Goal: Transaction & Acquisition: Purchase product/service

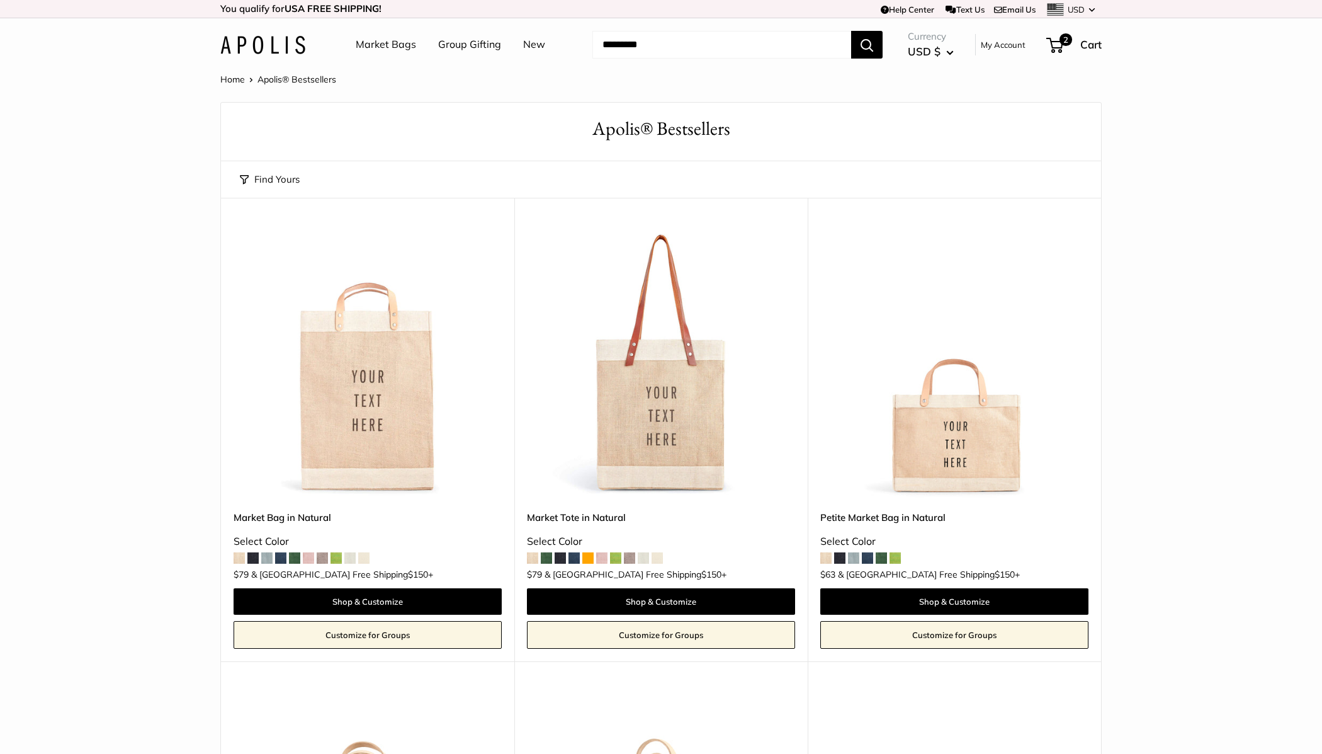
click at [370, 42] on link "Market Bags" at bounding box center [386, 44] width 60 height 19
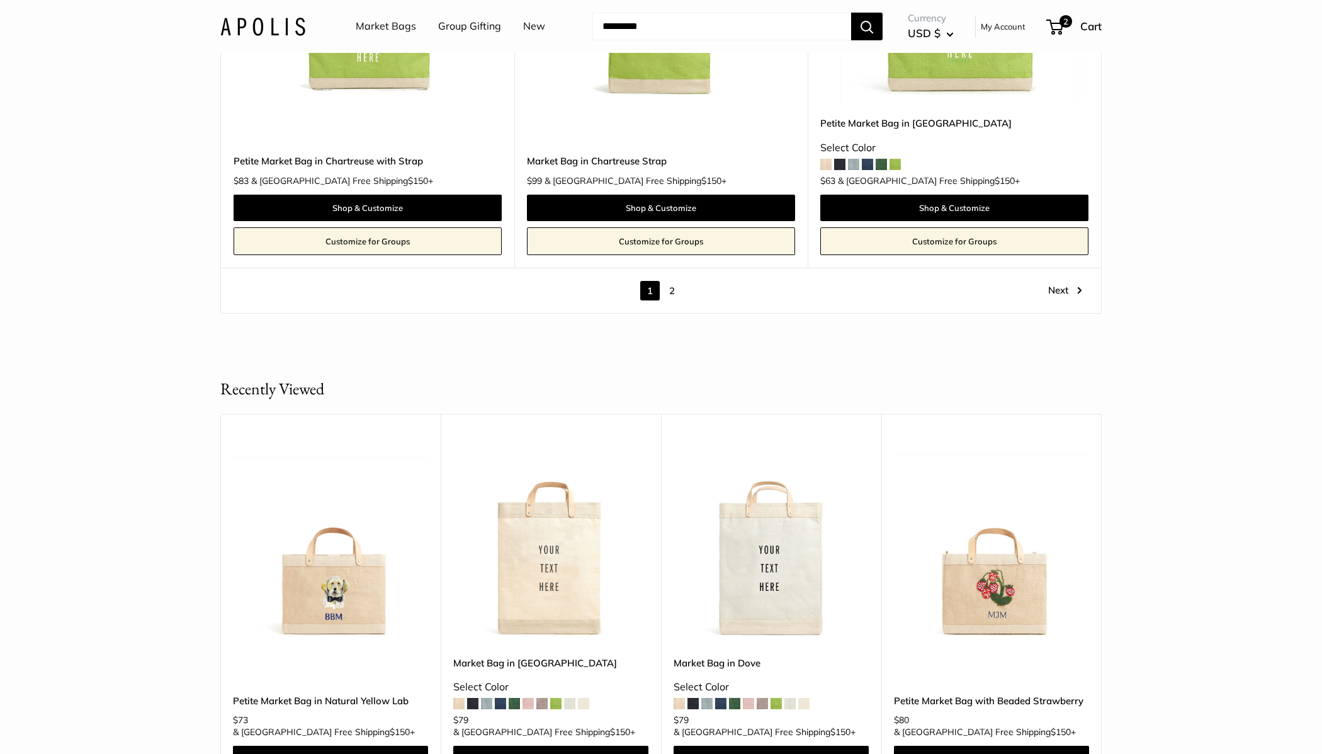
scroll to position [7356, 0]
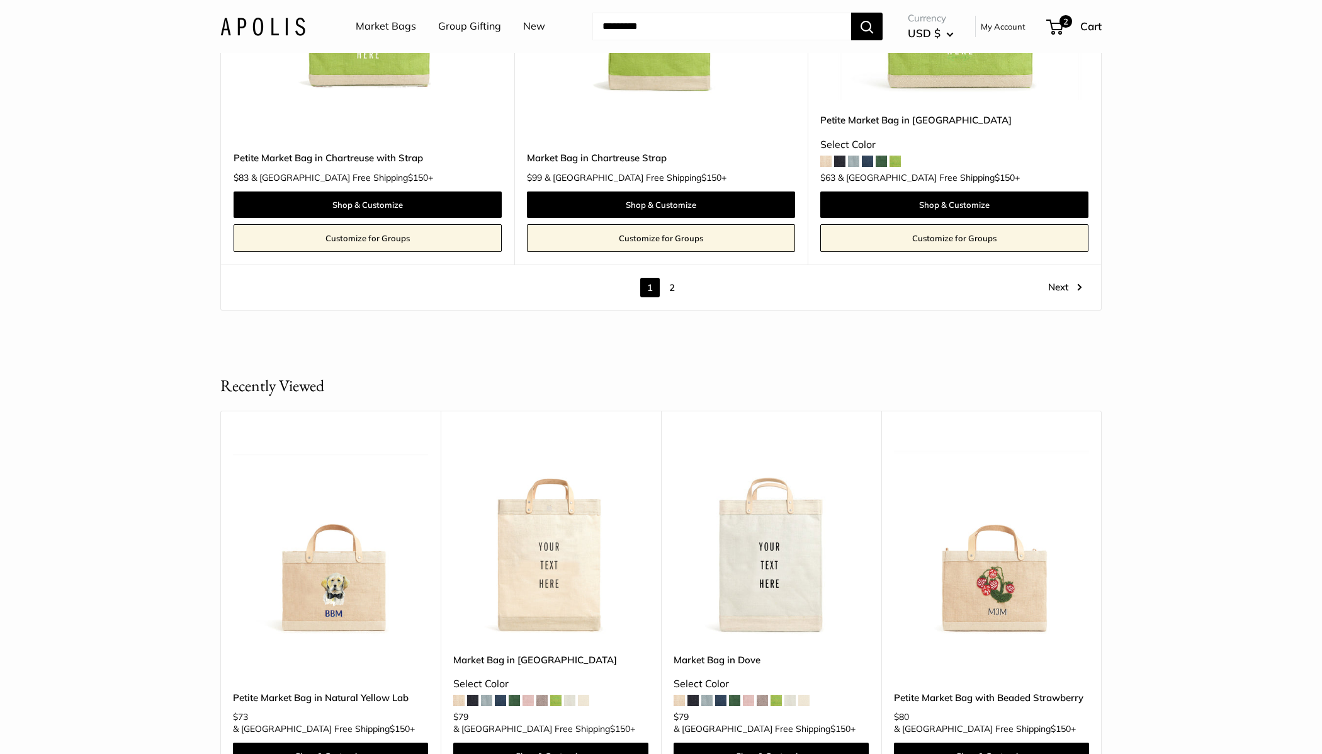
click at [676, 278] on link "2" at bounding box center [672, 288] width 20 height 20
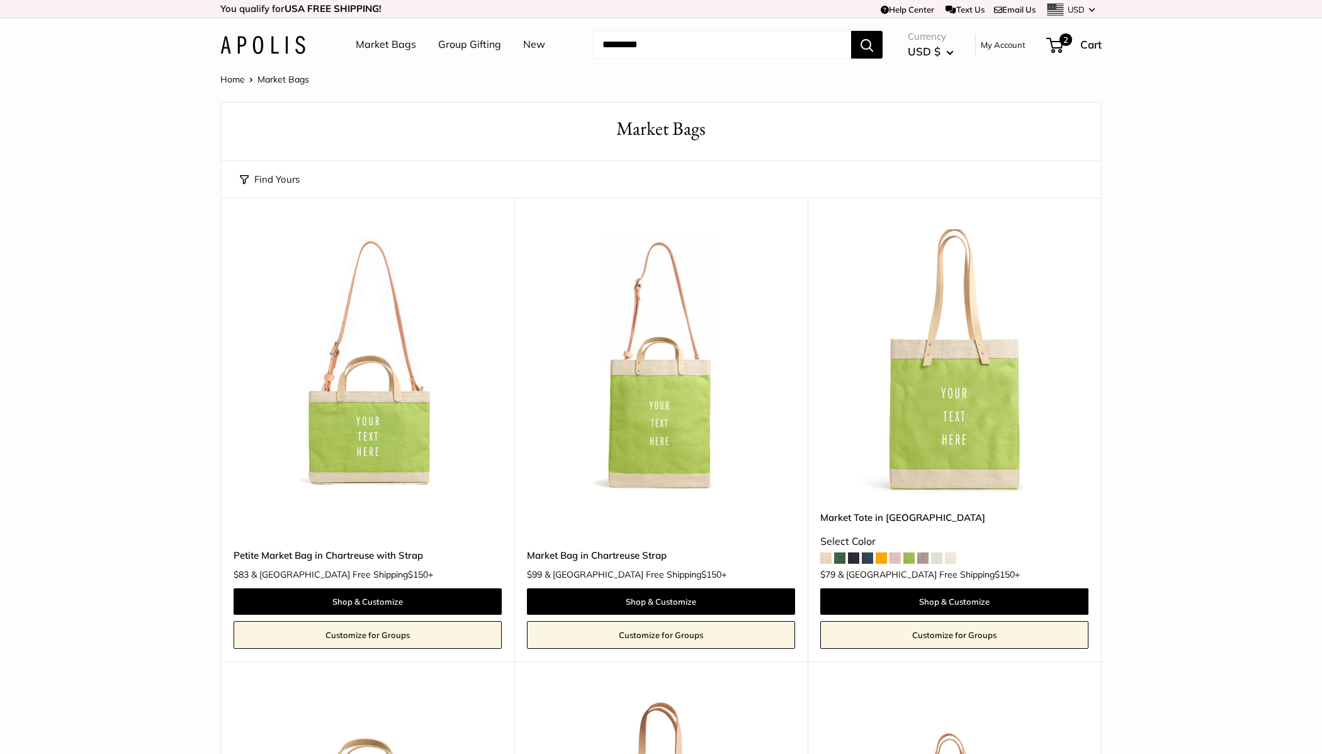
click at [392, 38] on link "Market Bags" at bounding box center [386, 44] width 60 height 19
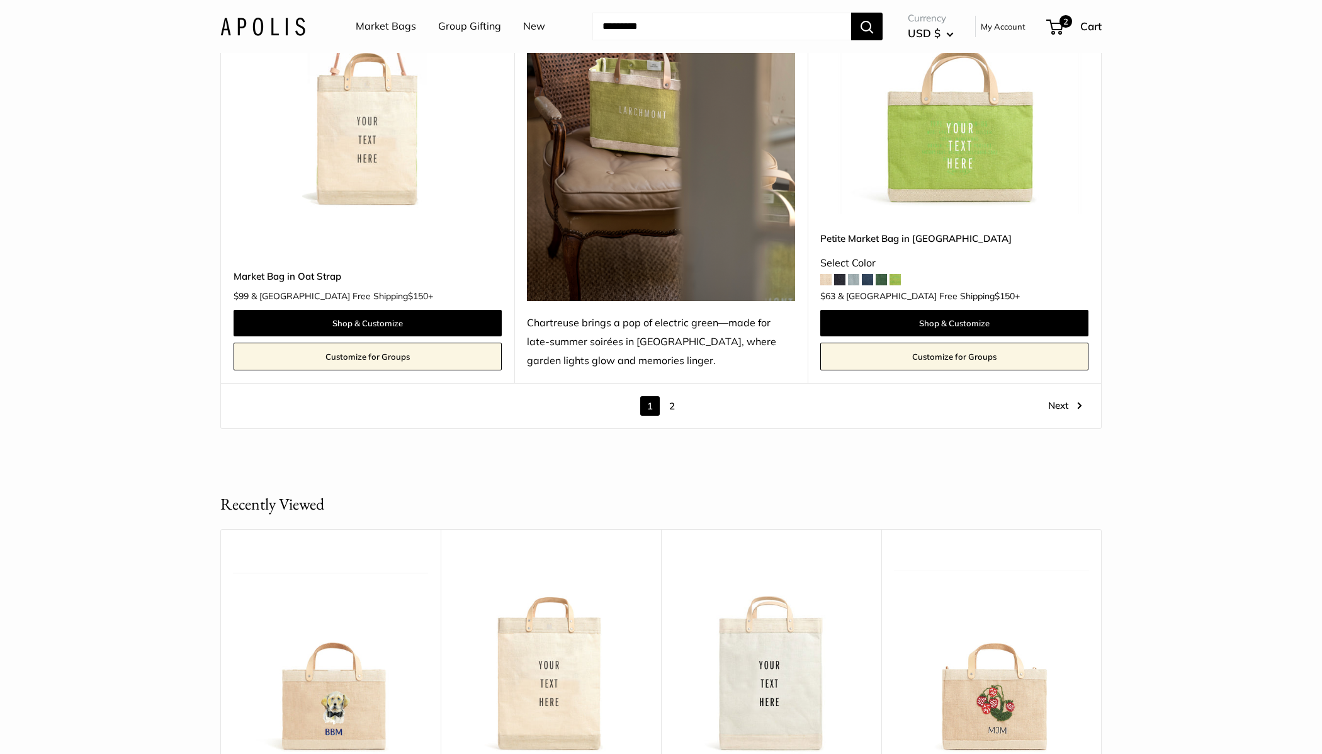
scroll to position [7225, 0]
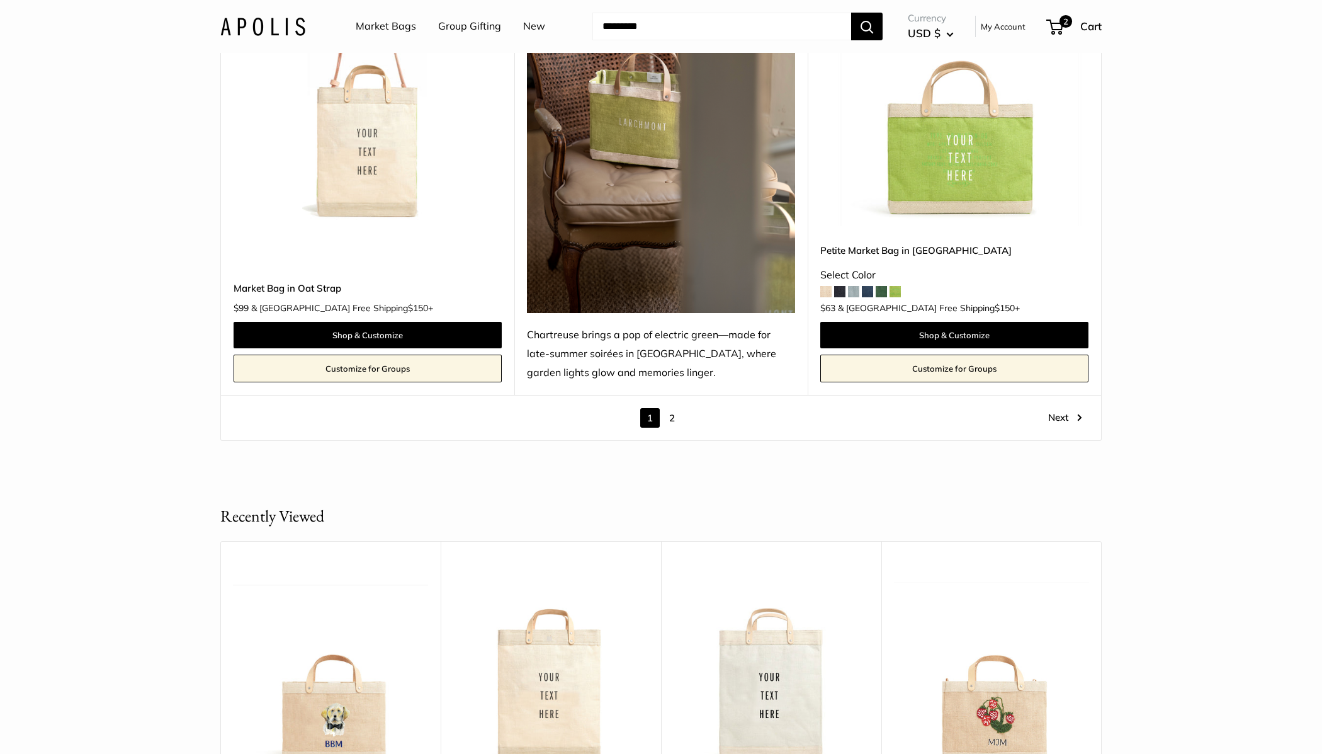
click at [676, 408] on link "2" at bounding box center [672, 418] width 20 height 20
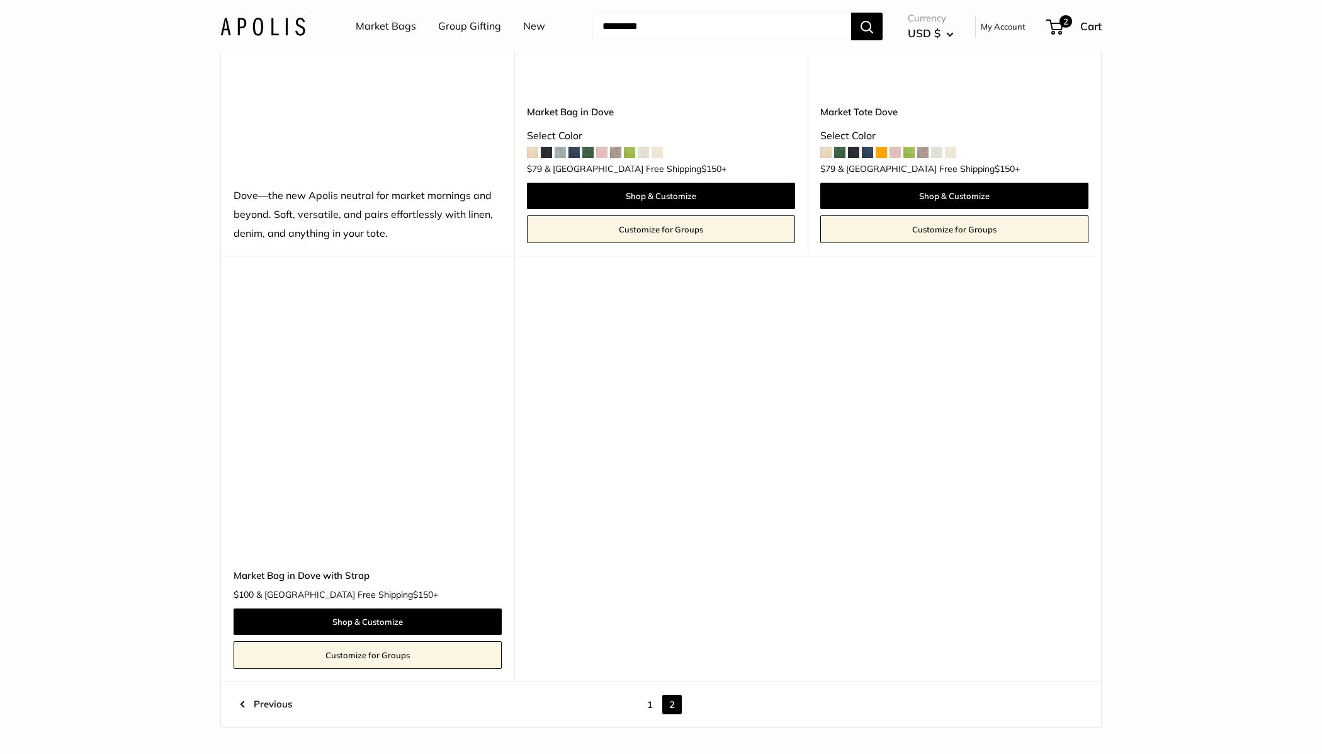
scroll to position [1345, 0]
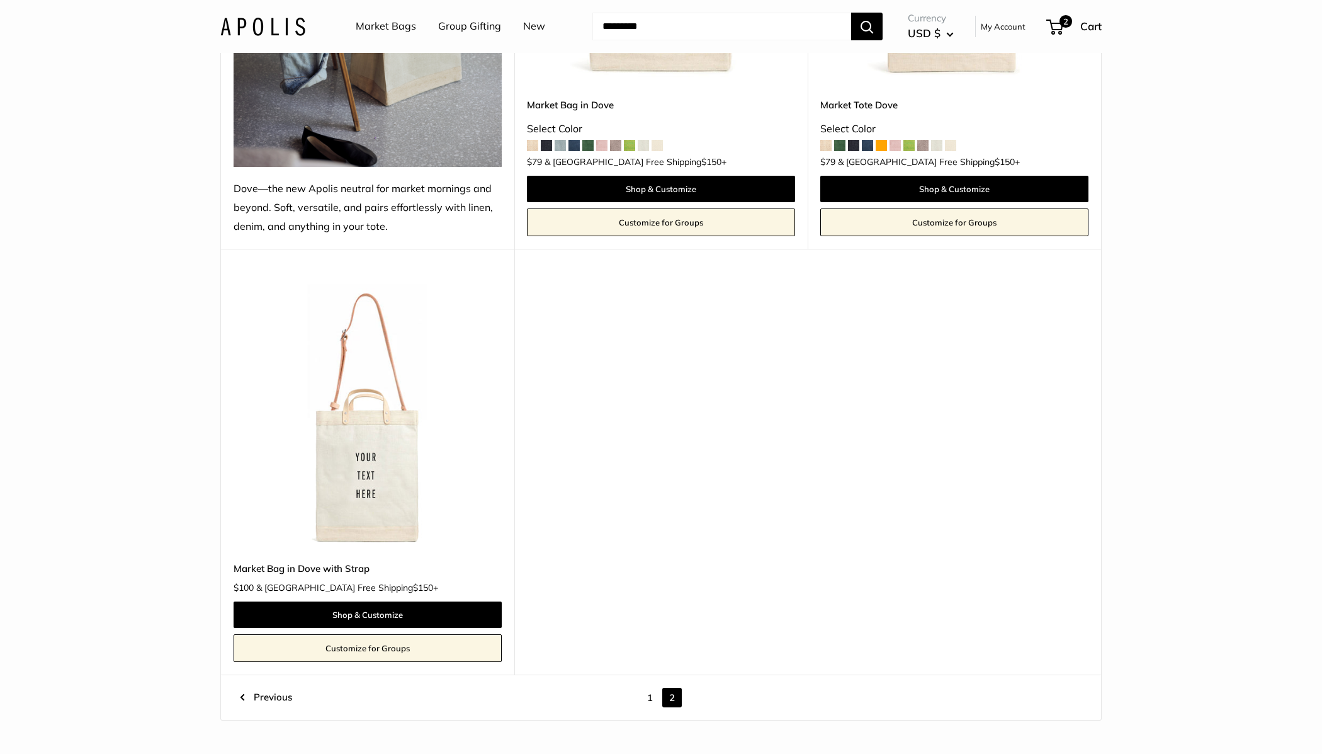
click at [652, 695] on link "1" at bounding box center [650, 698] width 20 height 20
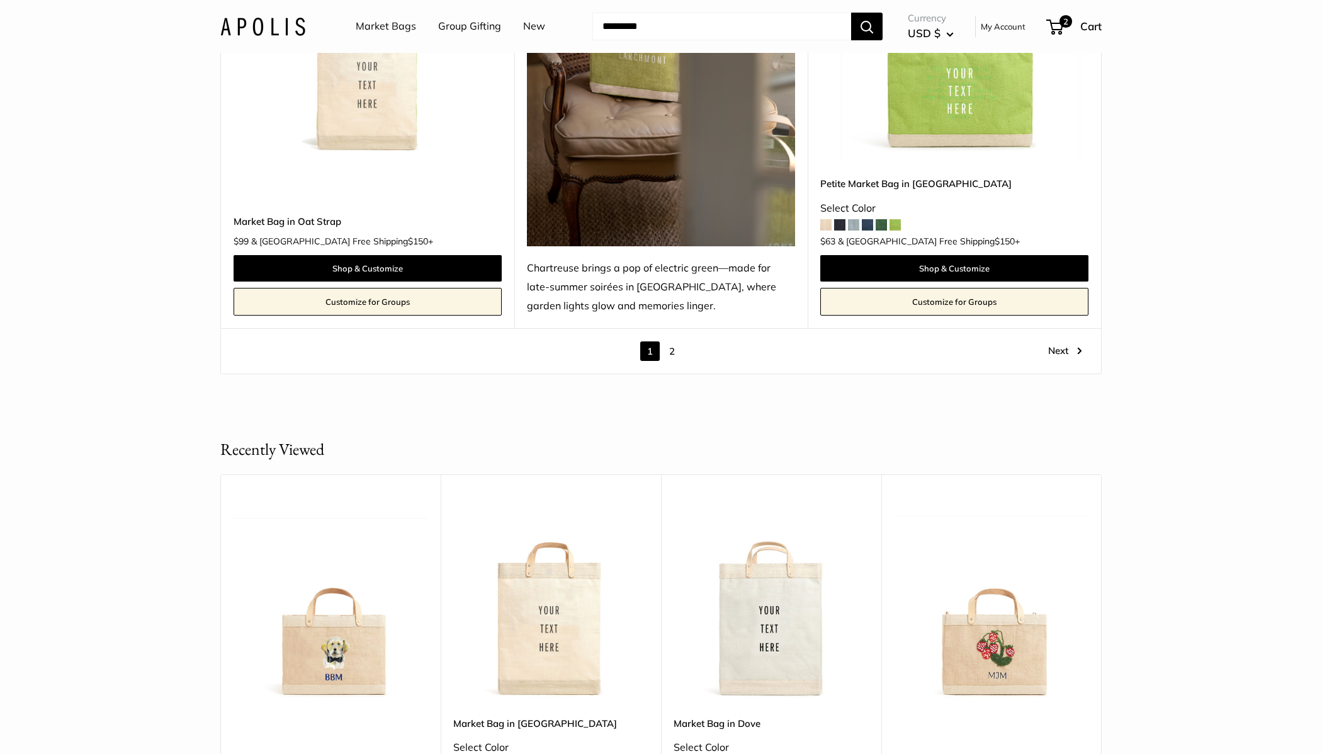
scroll to position [7300, 0]
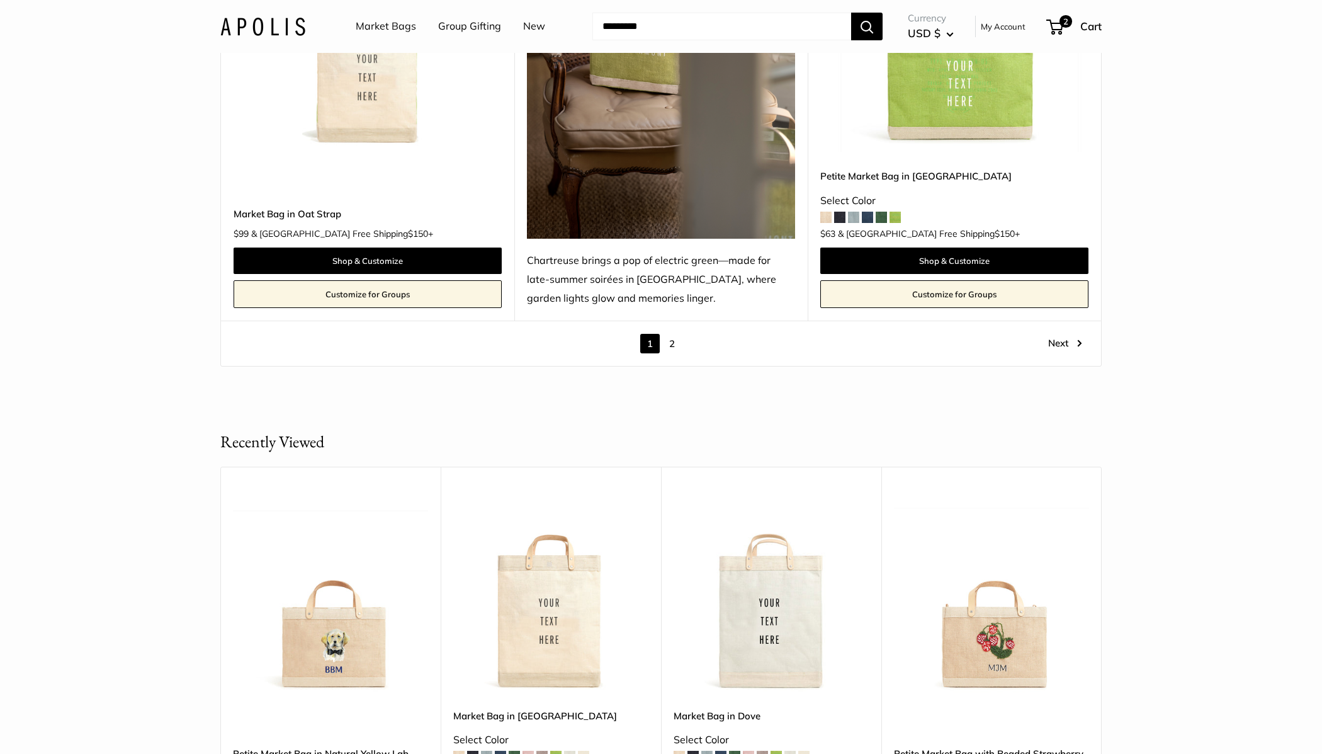
click at [674, 334] on link "2" at bounding box center [672, 344] width 20 height 20
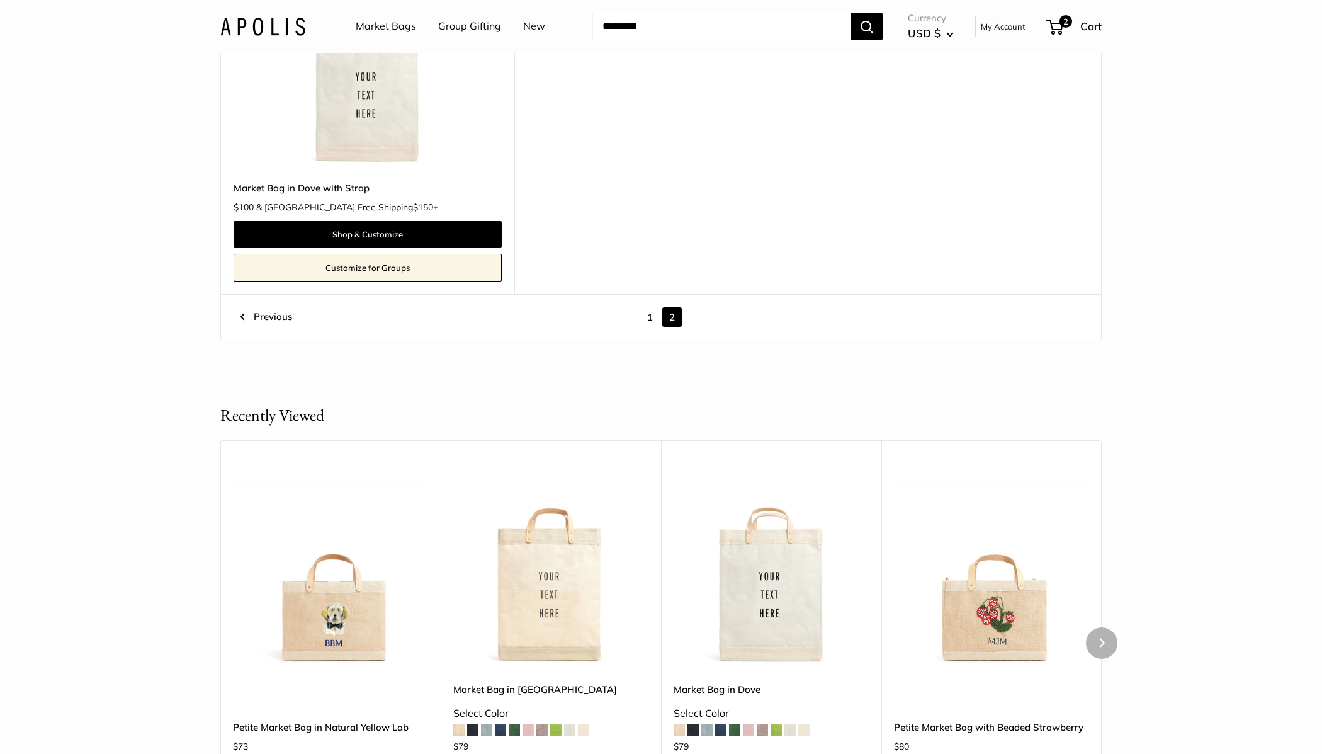
scroll to position [1745, 0]
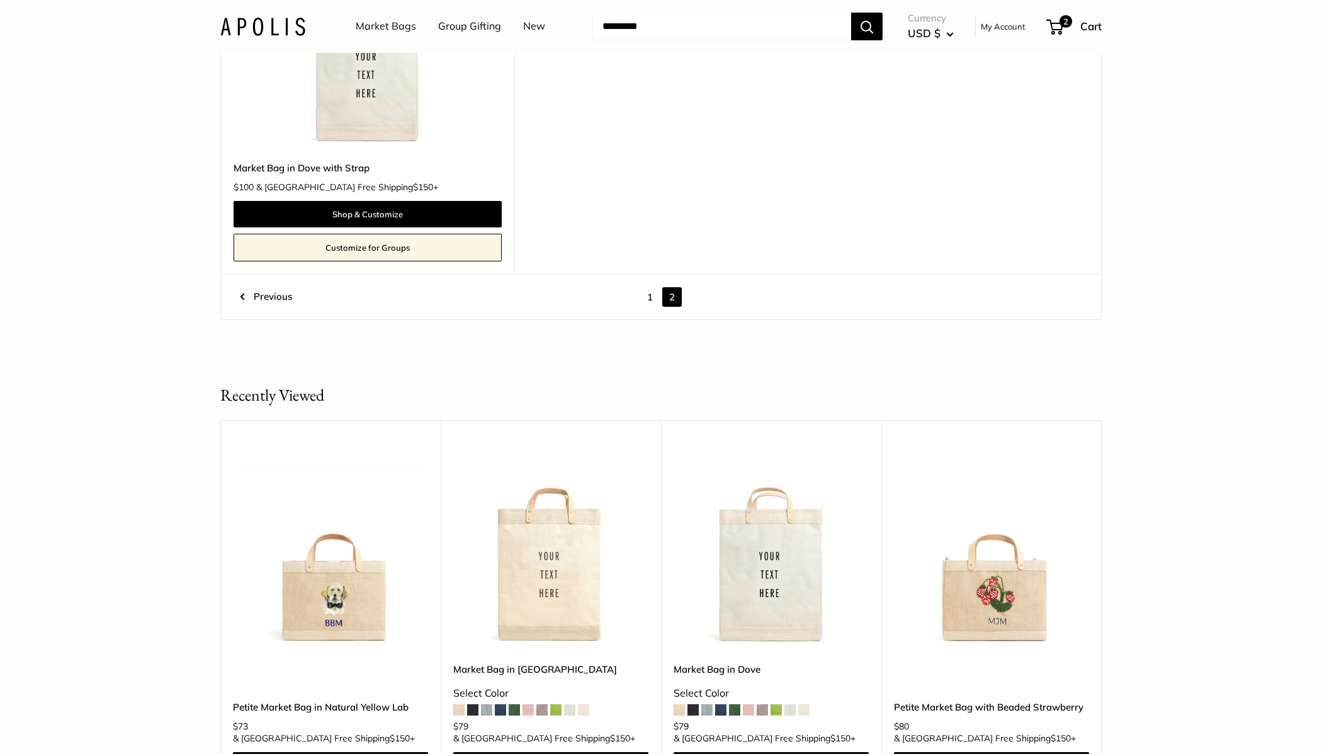
click at [406, 31] on link "Market Bags" at bounding box center [386, 26] width 60 height 19
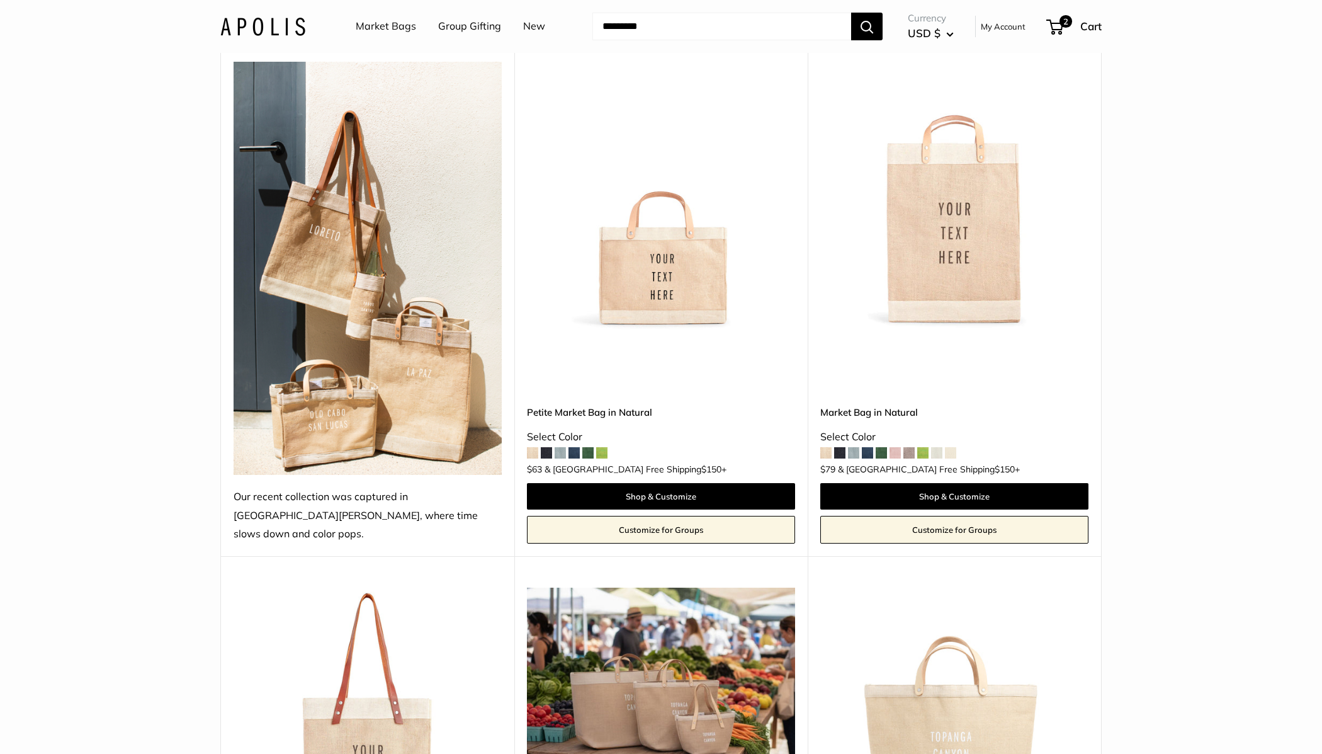
scroll to position [650, 0]
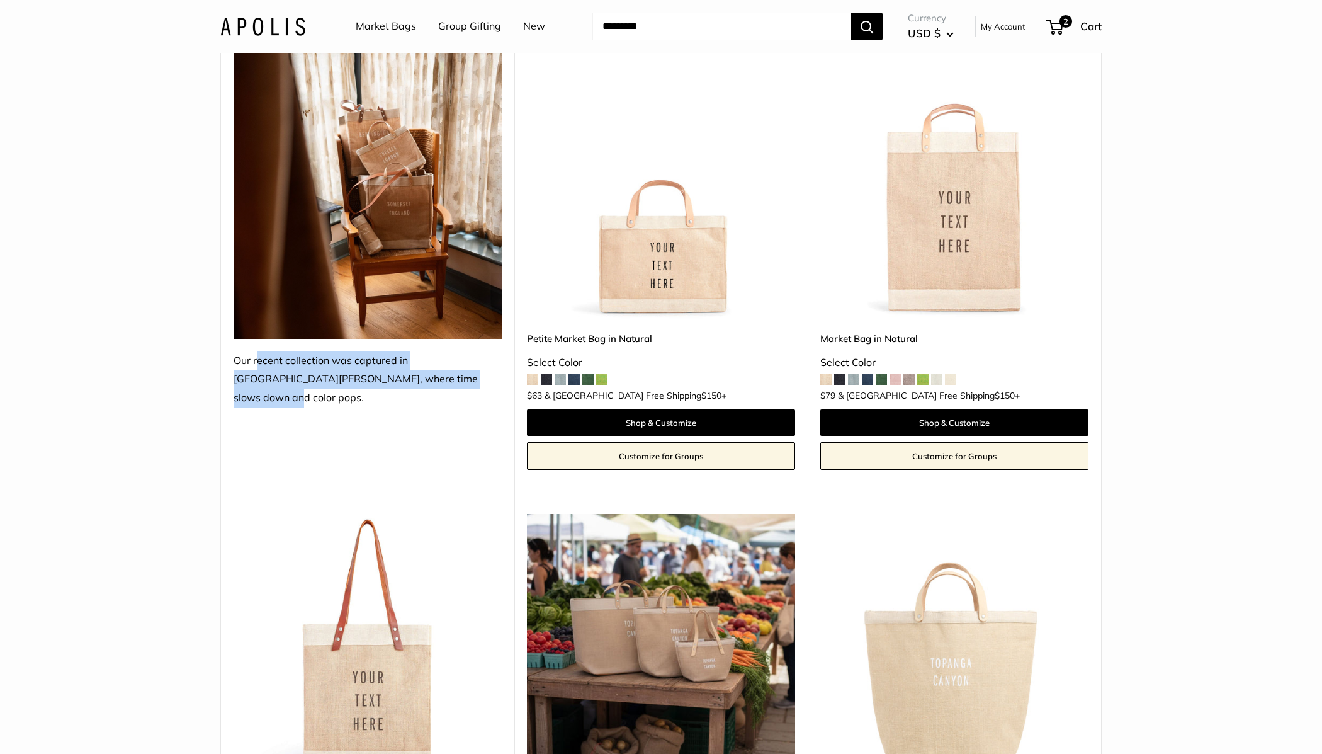
drag, startPoint x: 446, startPoint y: 377, endPoint x: 228, endPoint y: 358, distance: 218.6
click at [228, 358] on div "**********" at bounding box center [367, 250] width 293 height 463
copy div "Our recent collection was captured in Todos Santos, where time slows down and c…"
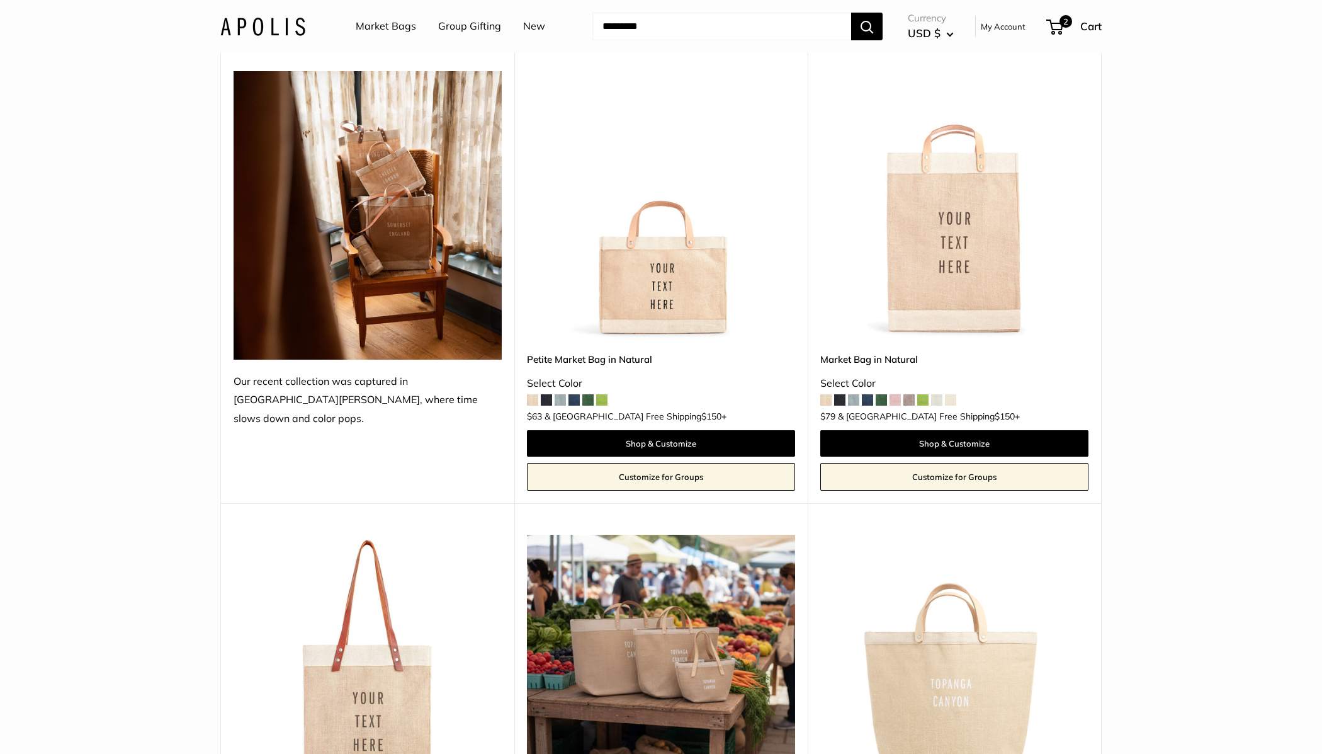
scroll to position [618, 0]
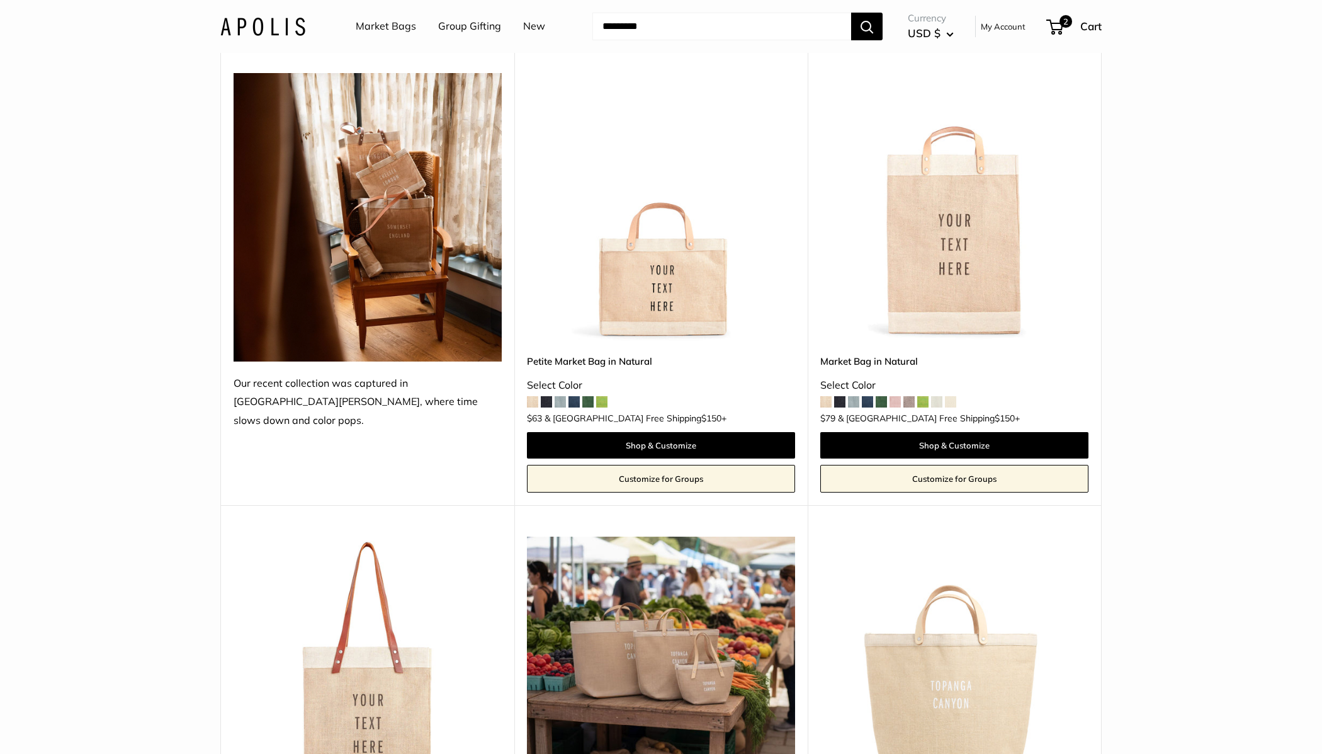
scroll to position [626, 0]
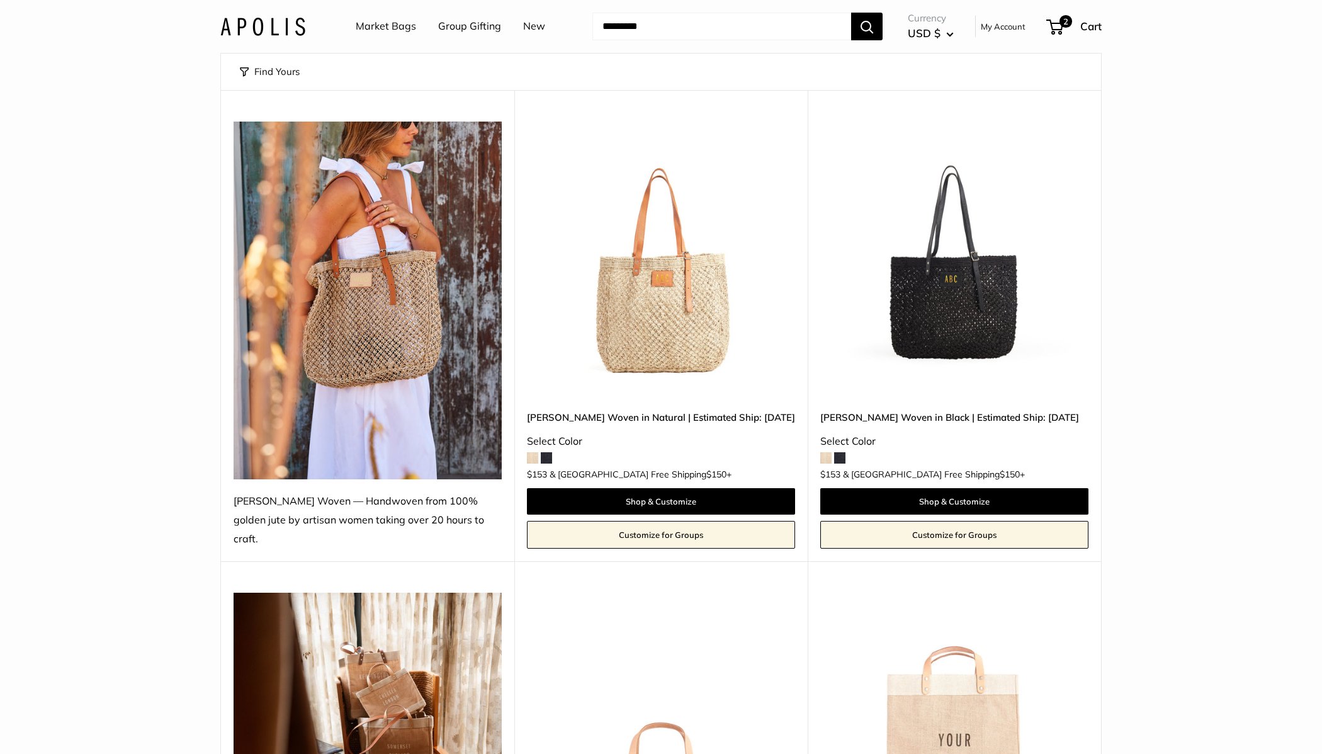
scroll to position [105, 0]
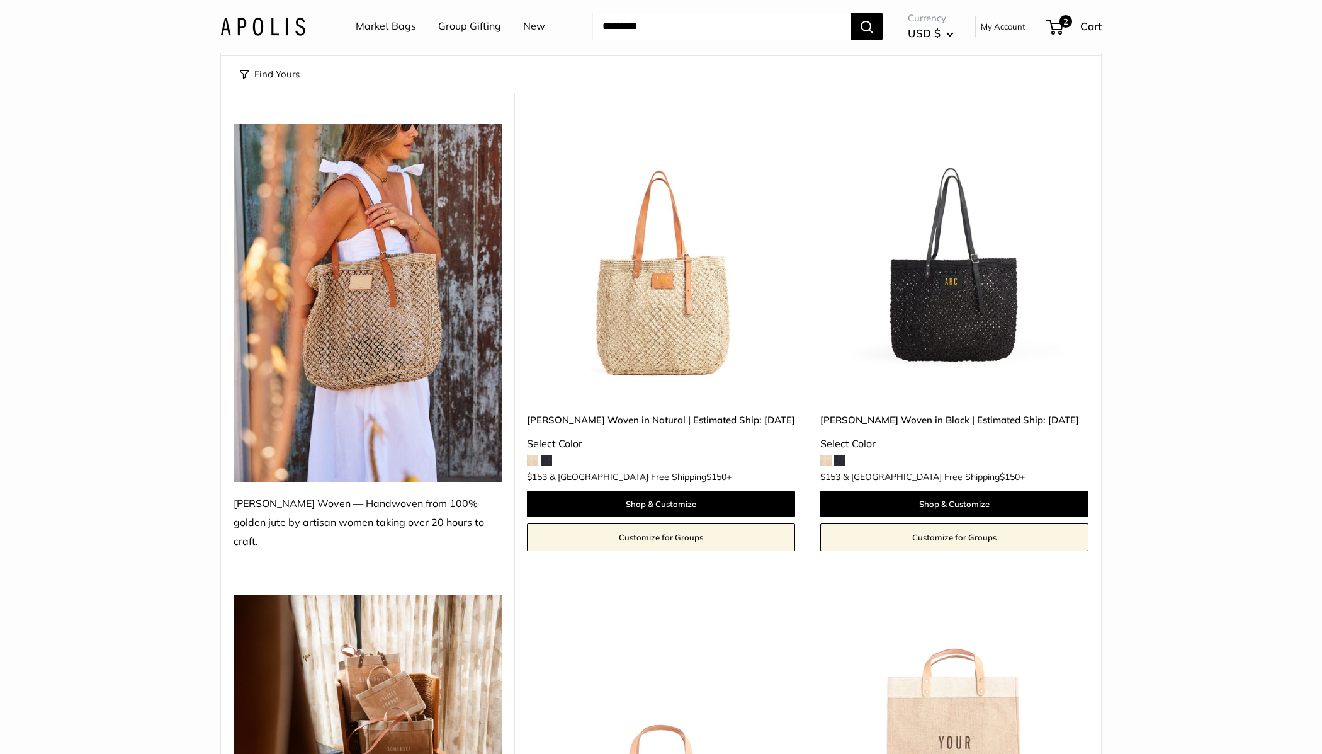
click at [270, 20] on img at bounding box center [262, 26] width 85 height 18
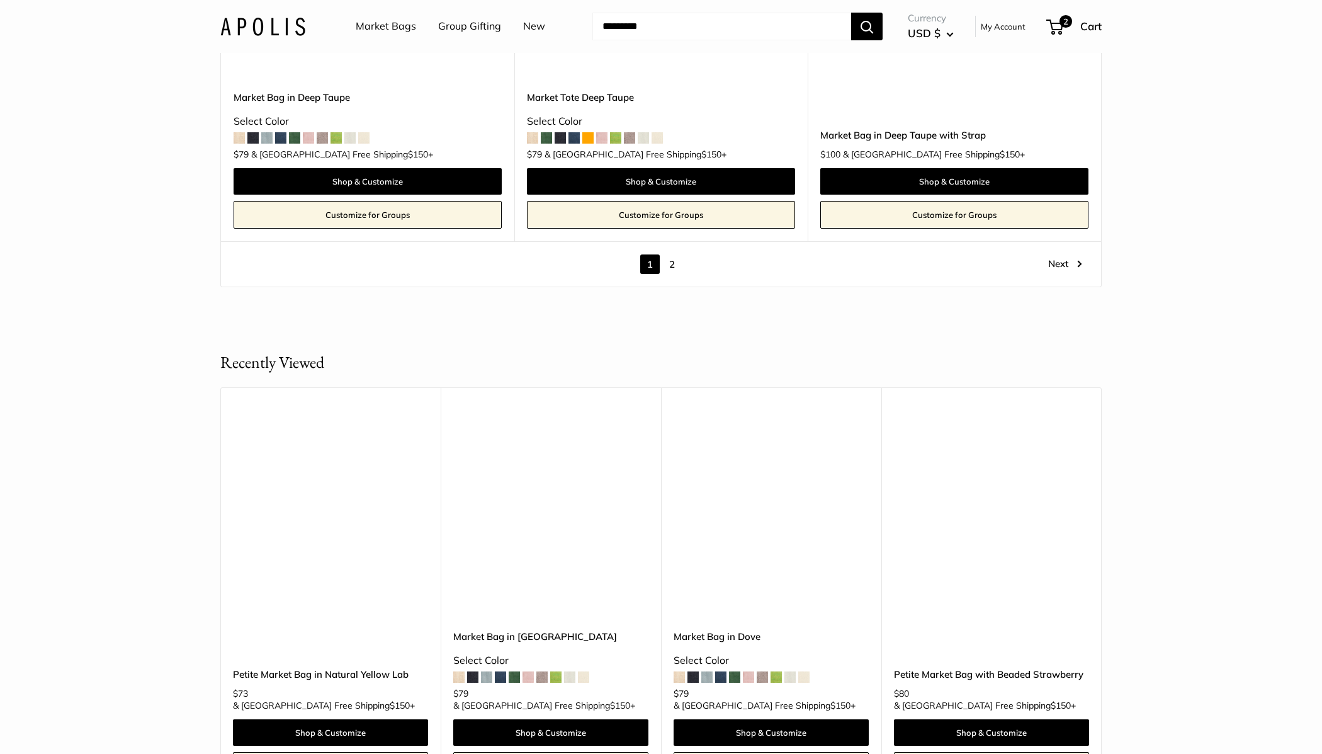
scroll to position [7337, 0]
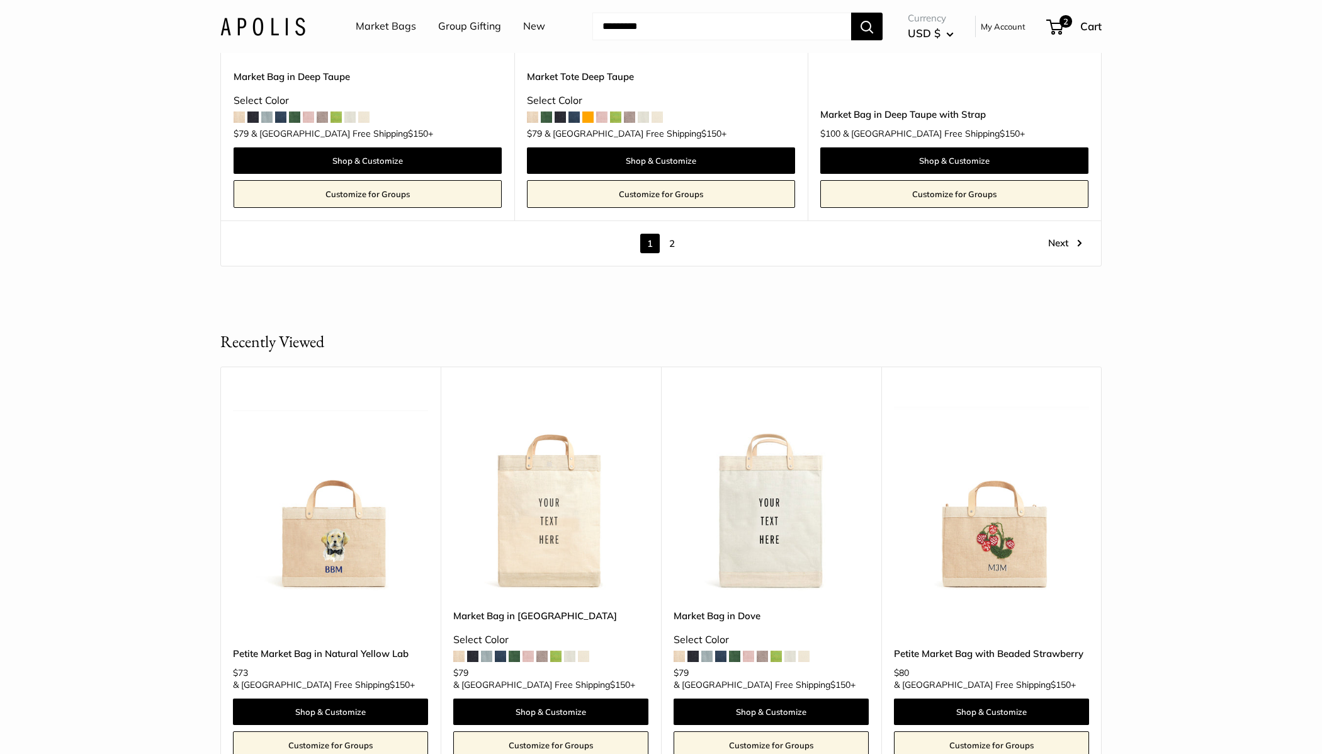
click at [671, 234] on link "2" at bounding box center [672, 244] width 20 height 20
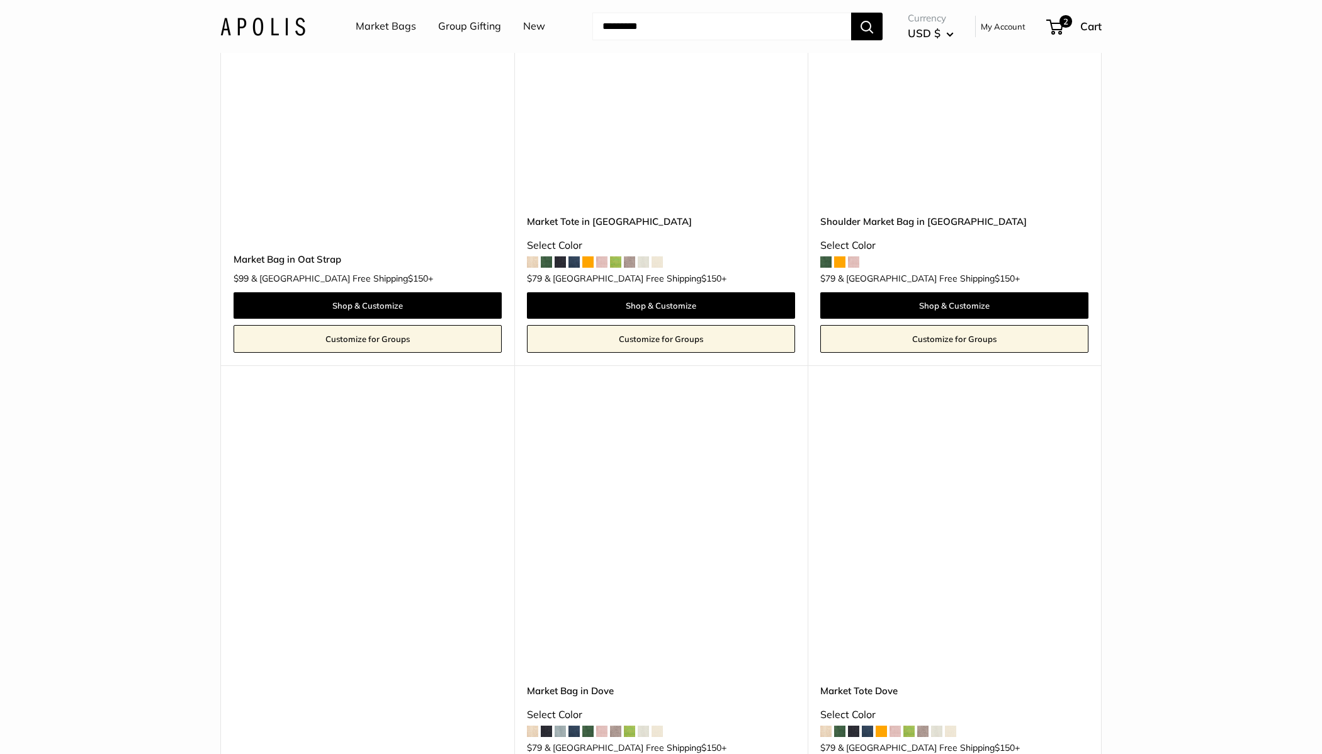
scroll to position [740, 0]
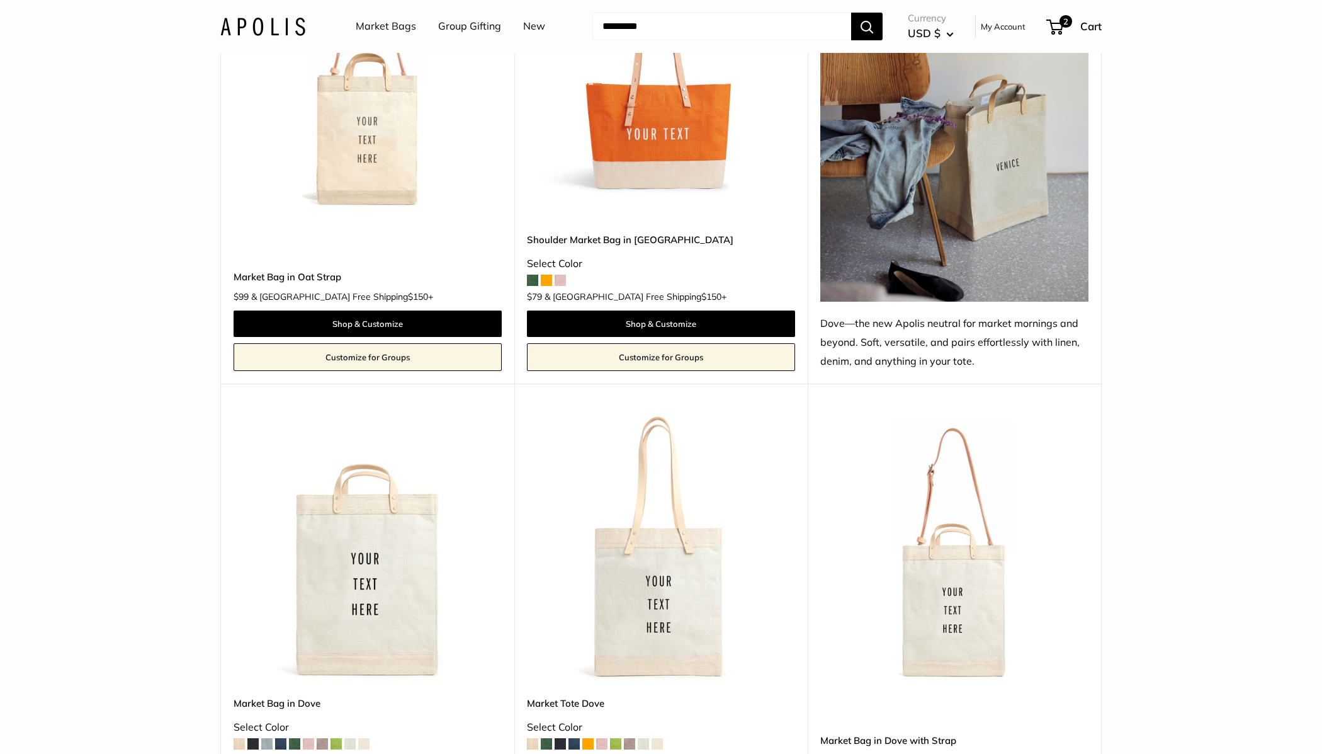
scroll to position [646, 0]
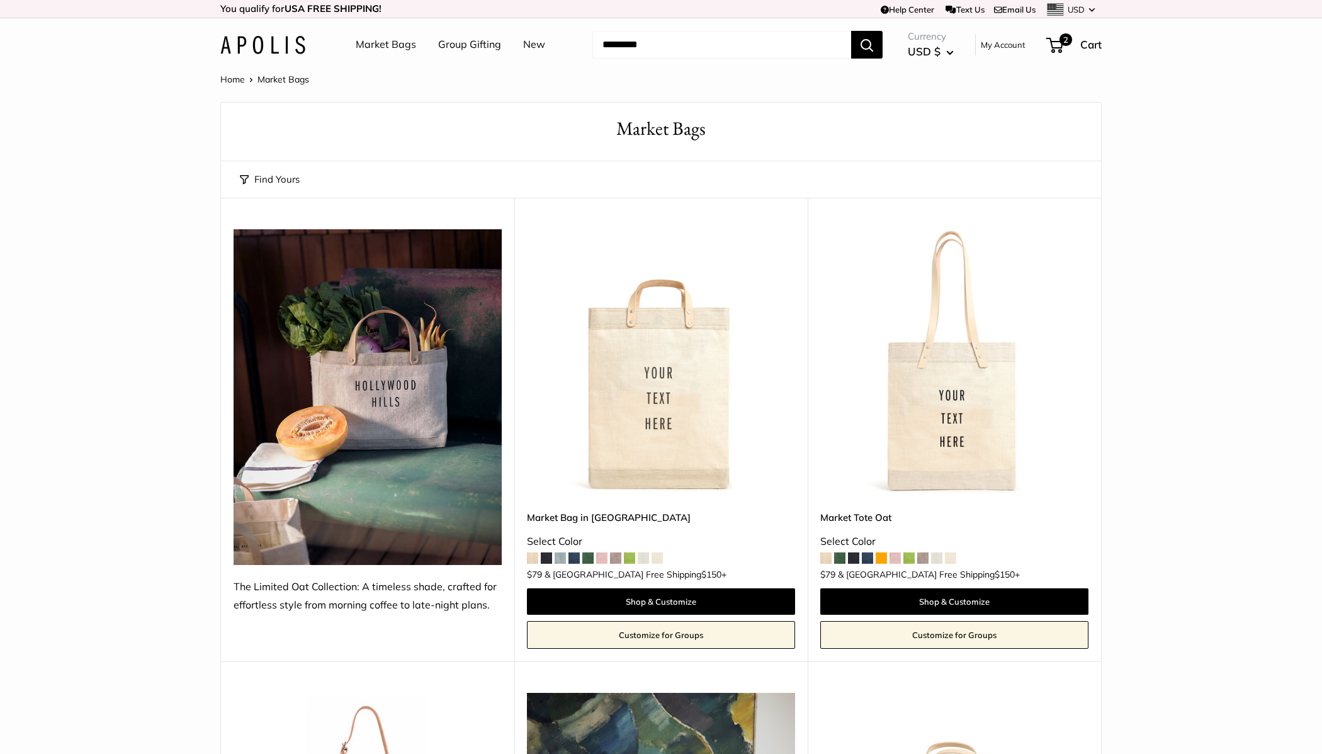
click at [460, 45] on link "Group Gifting" at bounding box center [469, 44] width 63 height 19
click at [526, 40] on link "New" at bounding box center [534, 44] width 22 height 19
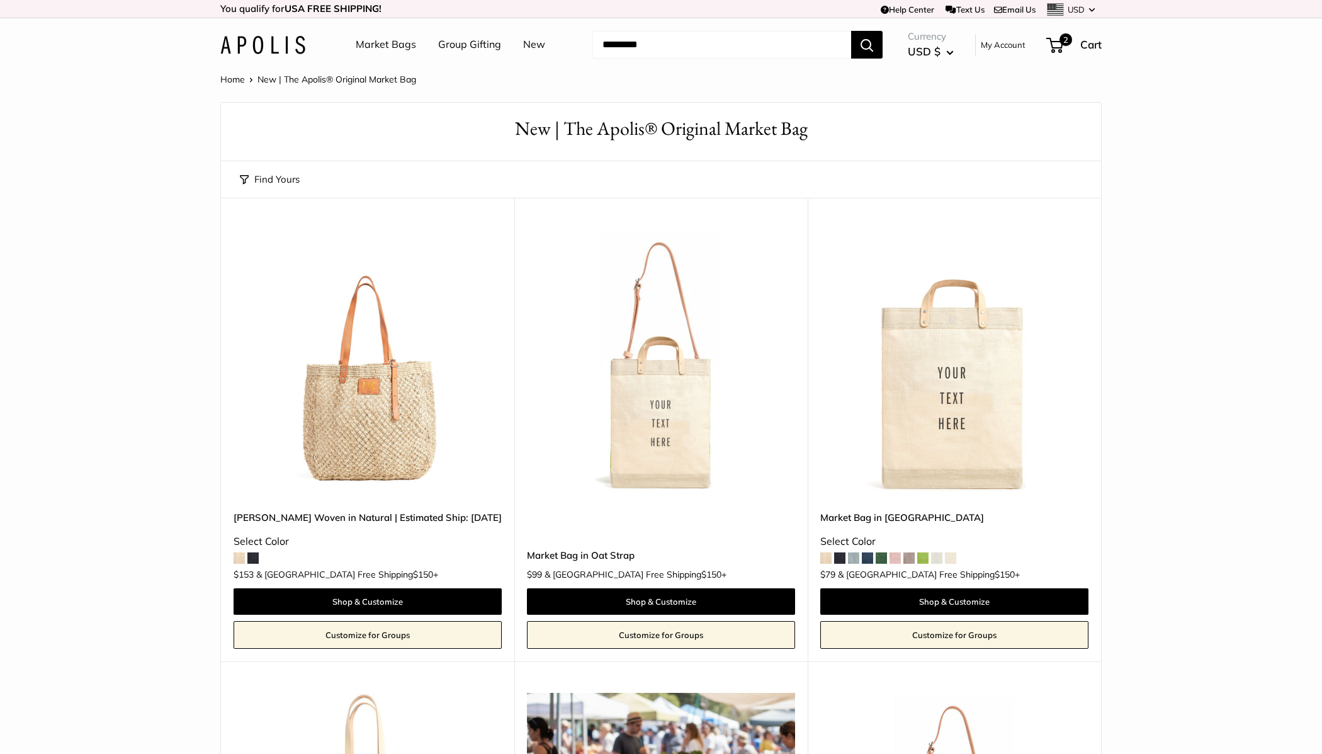
click at [365, 37] on link "Market Bags" at bounding box center [386, 44] width 60 height 19
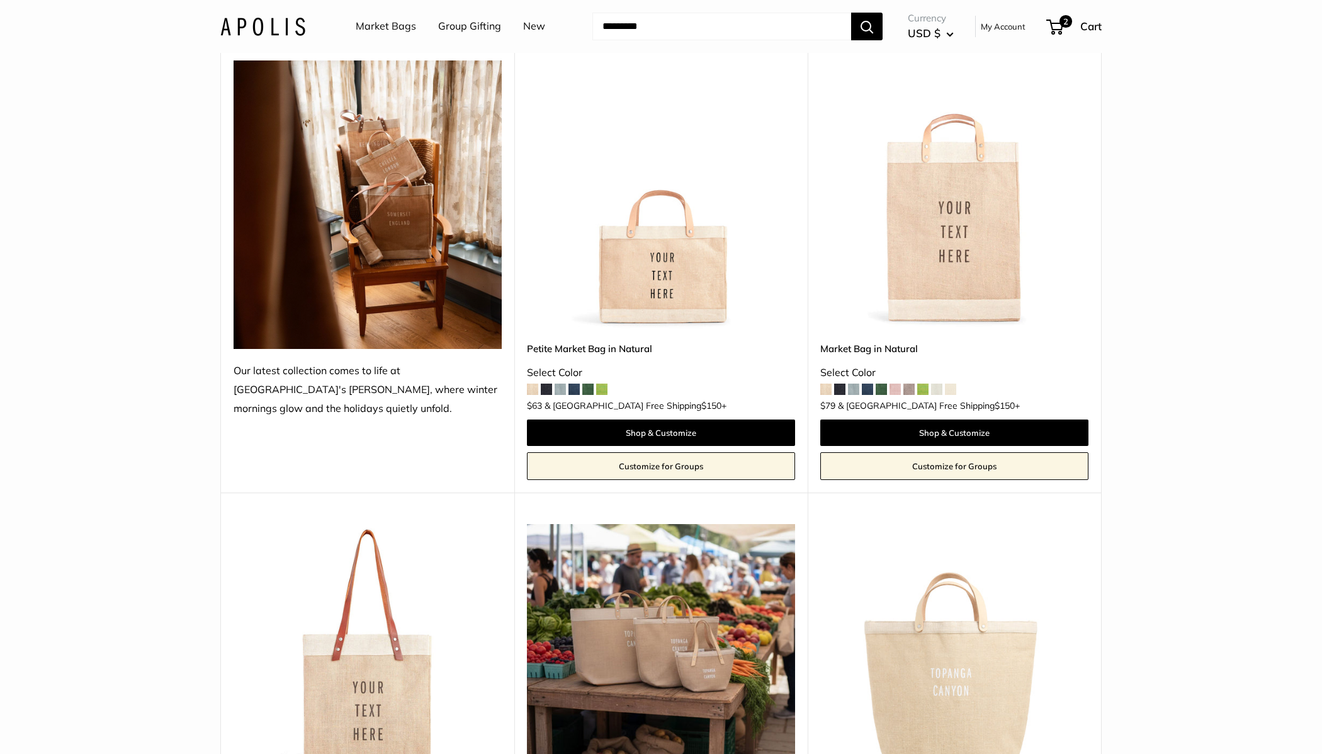
scroll to position [261, 0]
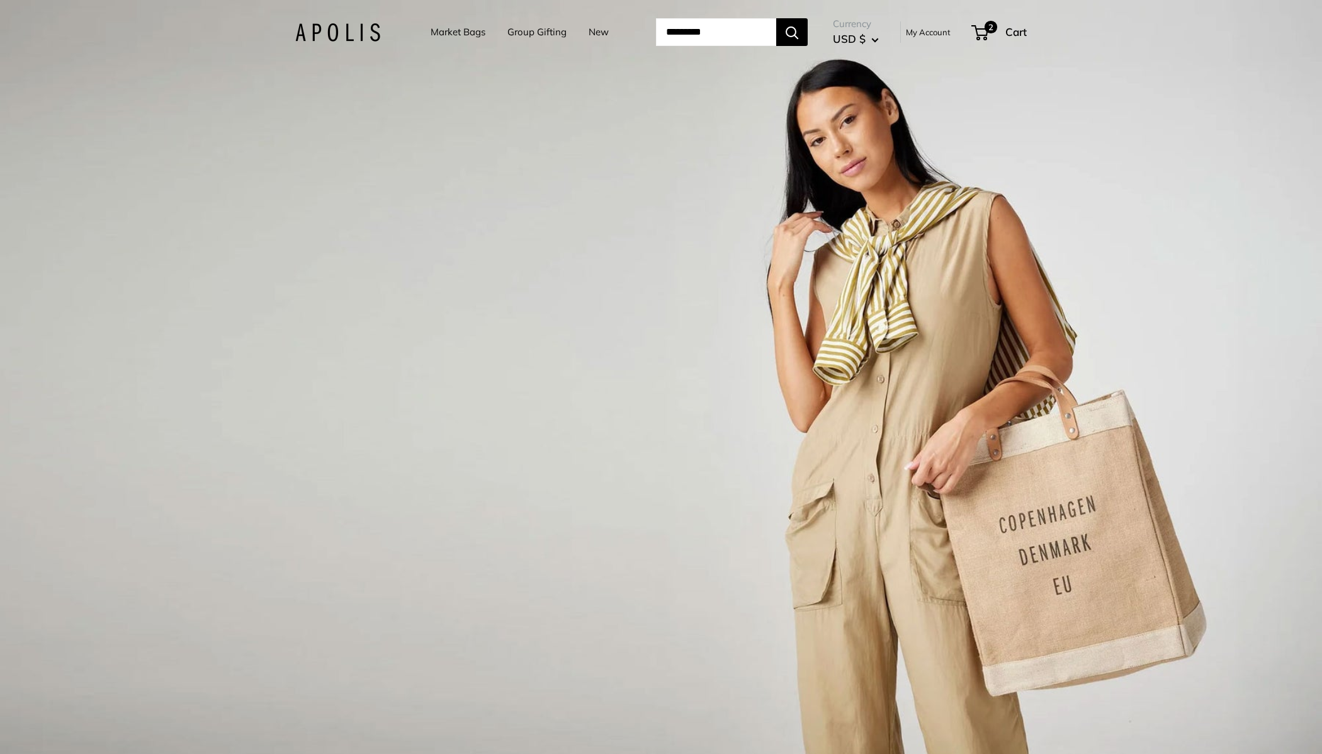
click at [467, 29] on link "Market Bags" at bounding box center [458, 32] width 55 height 18
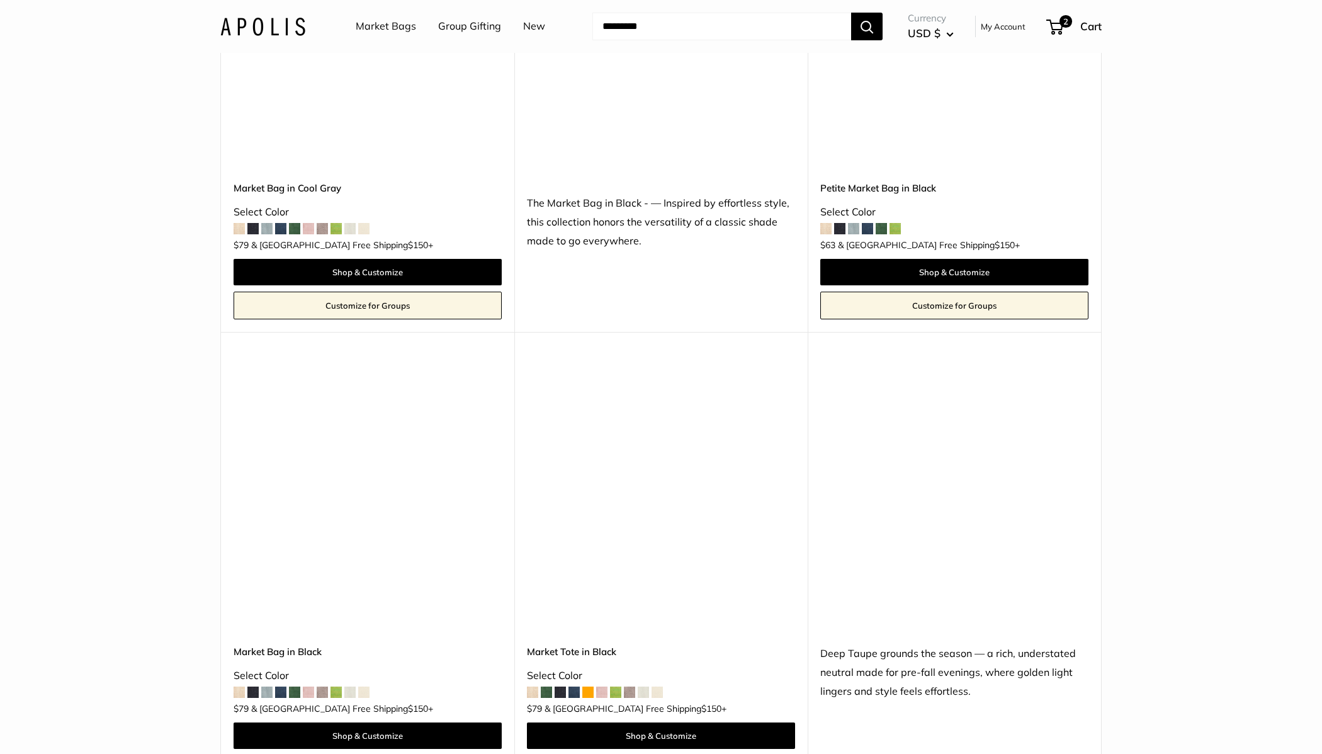
scroll to position [5618, 0]
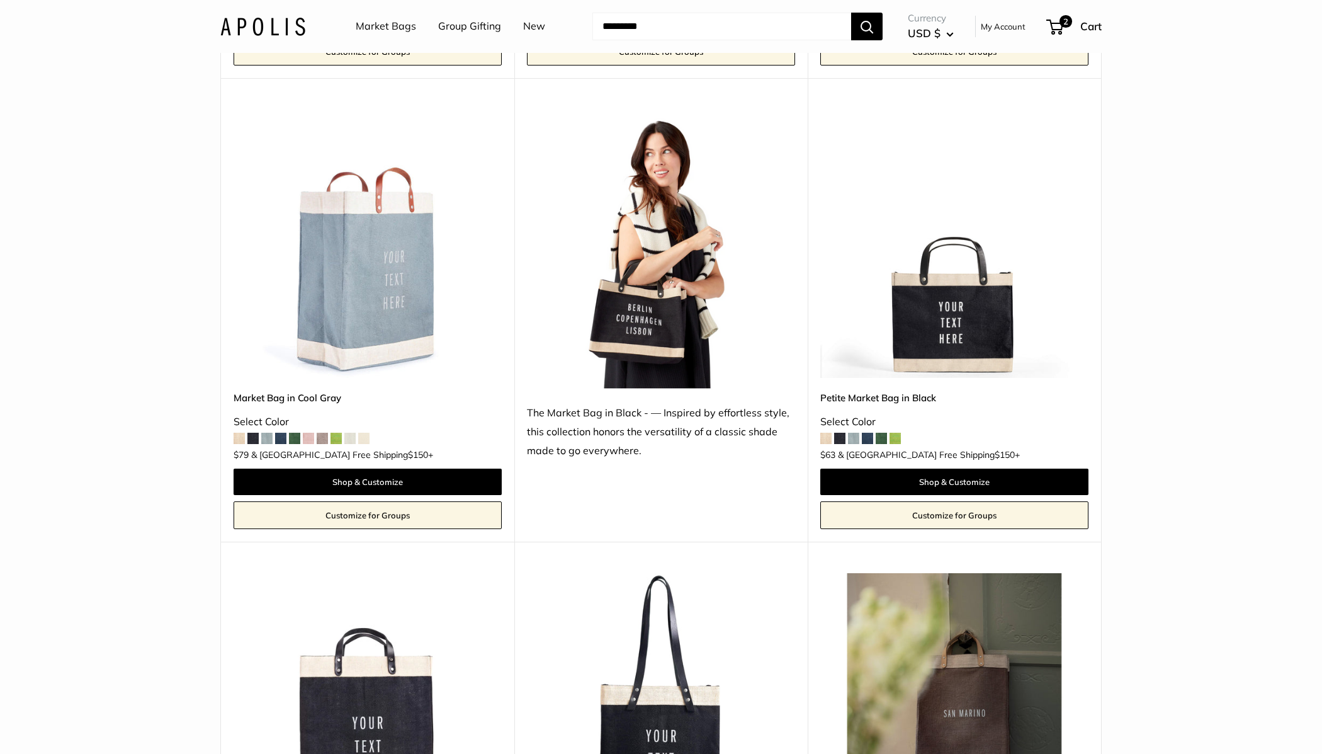
click at [0, 0] on img at bounding box center [0, 0] width 0 height 0
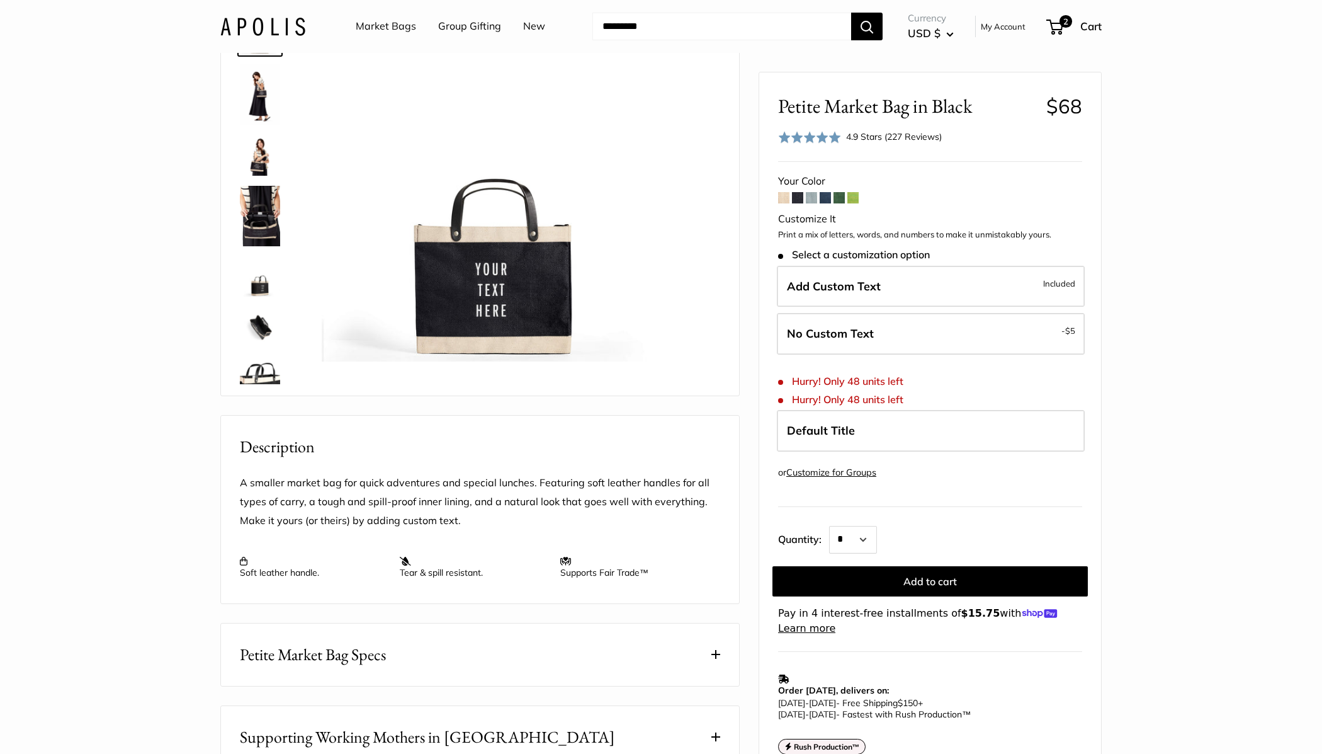
click at [826, 201] on span at bounding box center [825, 197] width 11 height 11
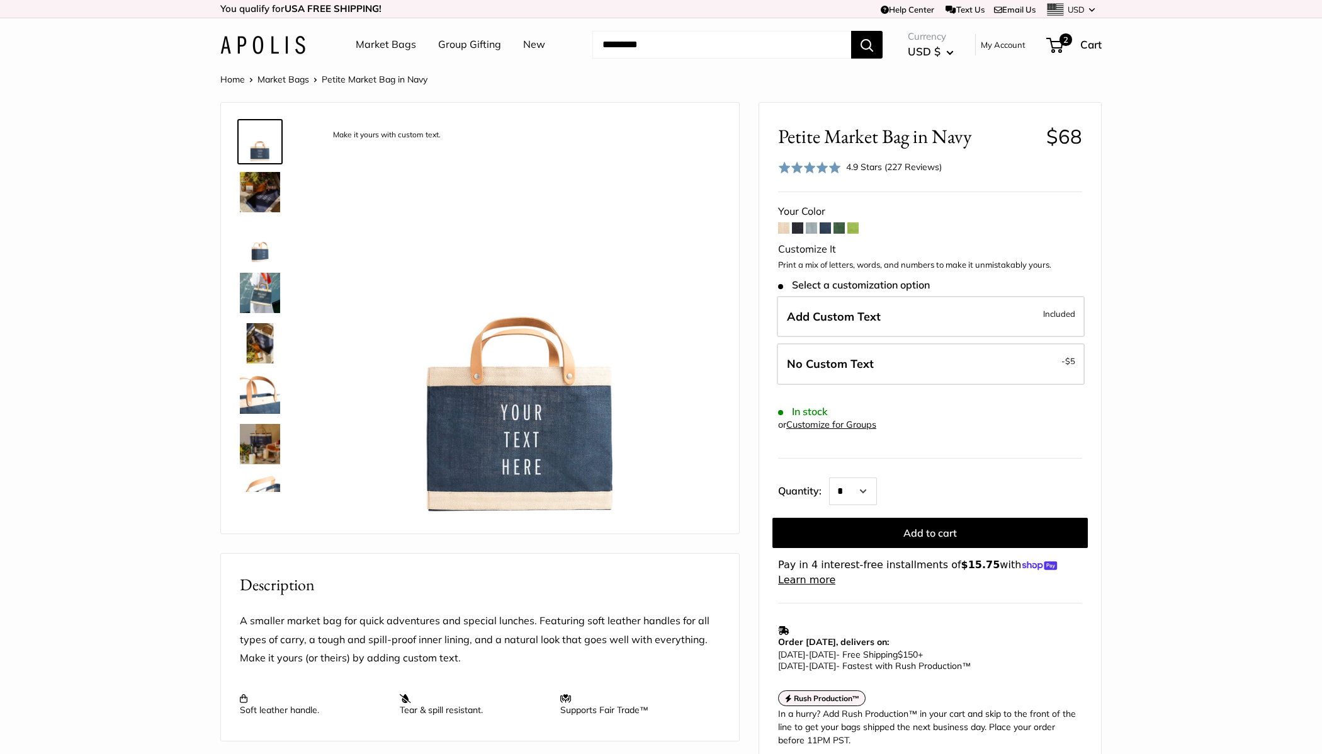
click at [814, 232] on span at bounding box center [811, 227] width 11 height 11
